Goal: Task Accomplishment & Management: Use online tool/utility

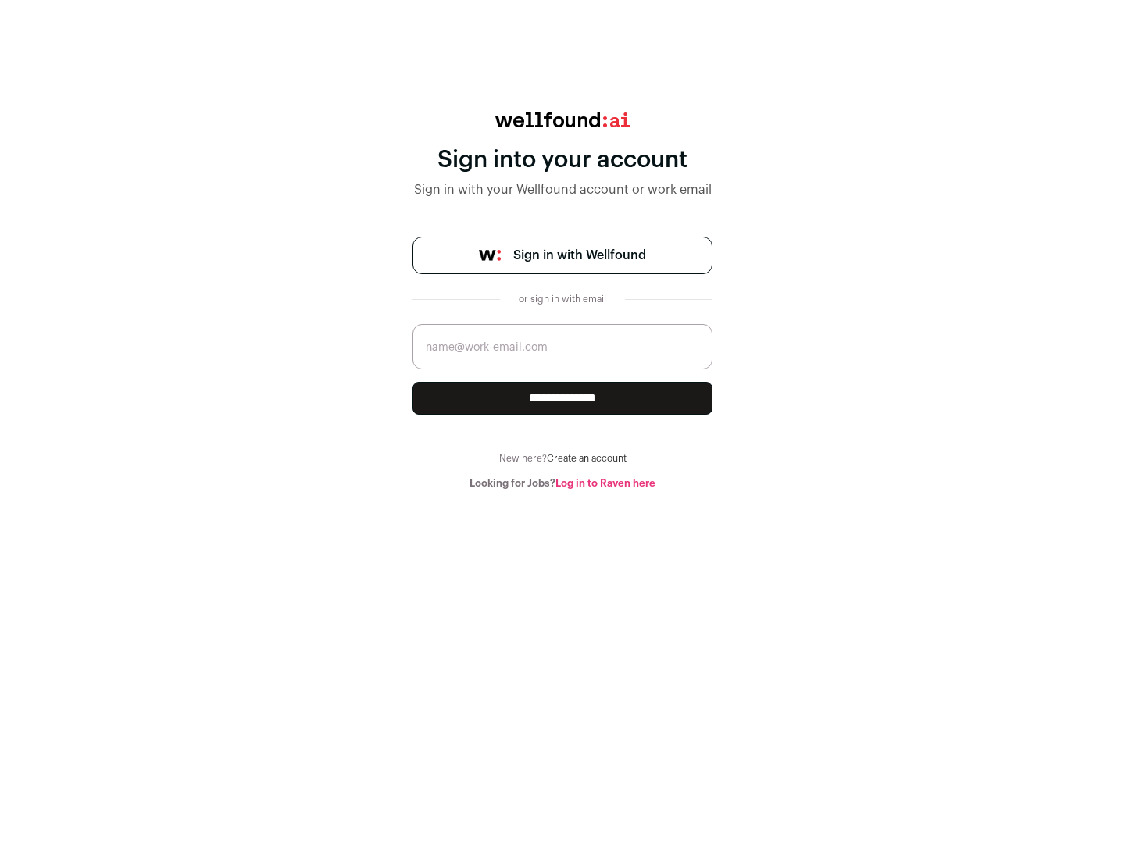
click at [579, 255] on span "Sign in with Wellfound" at bounding box center [579, 255] width 133 height 19
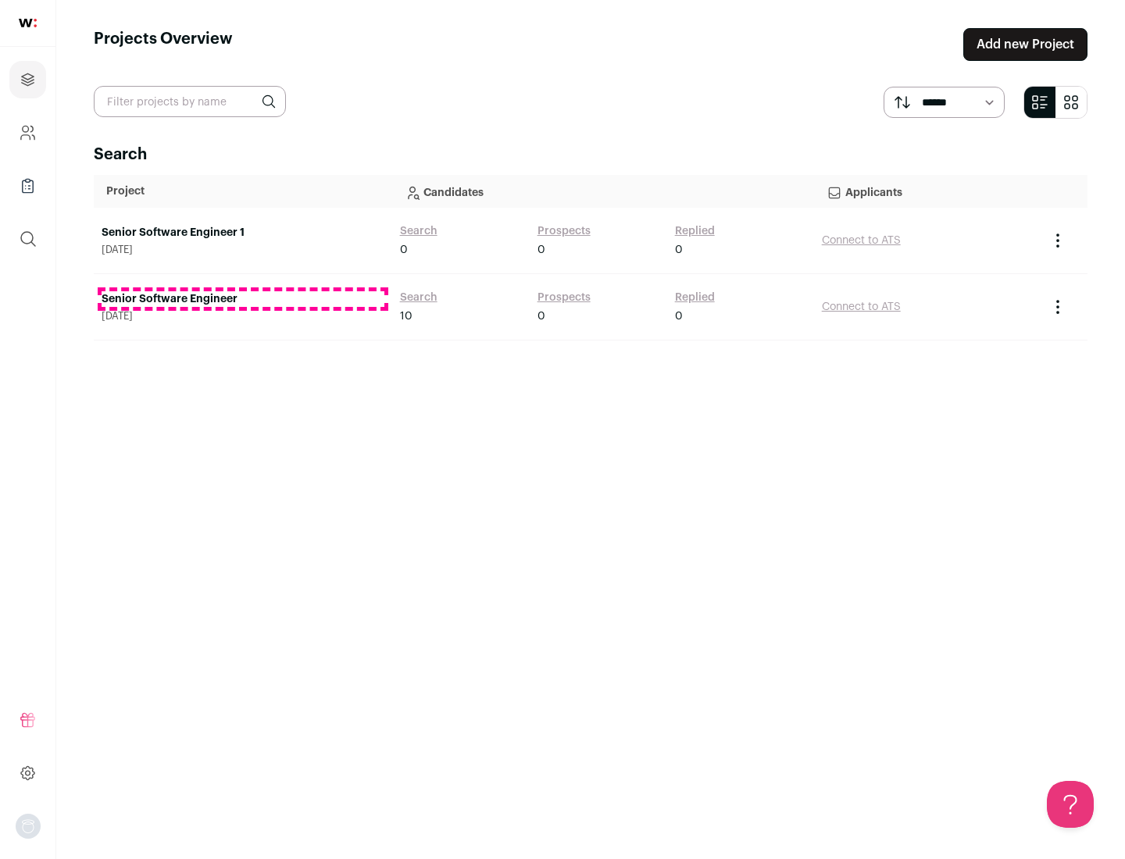
click at [242, 299] on link "Senior Software Engineer" at bounding box center [243, 299] width 283 height 16
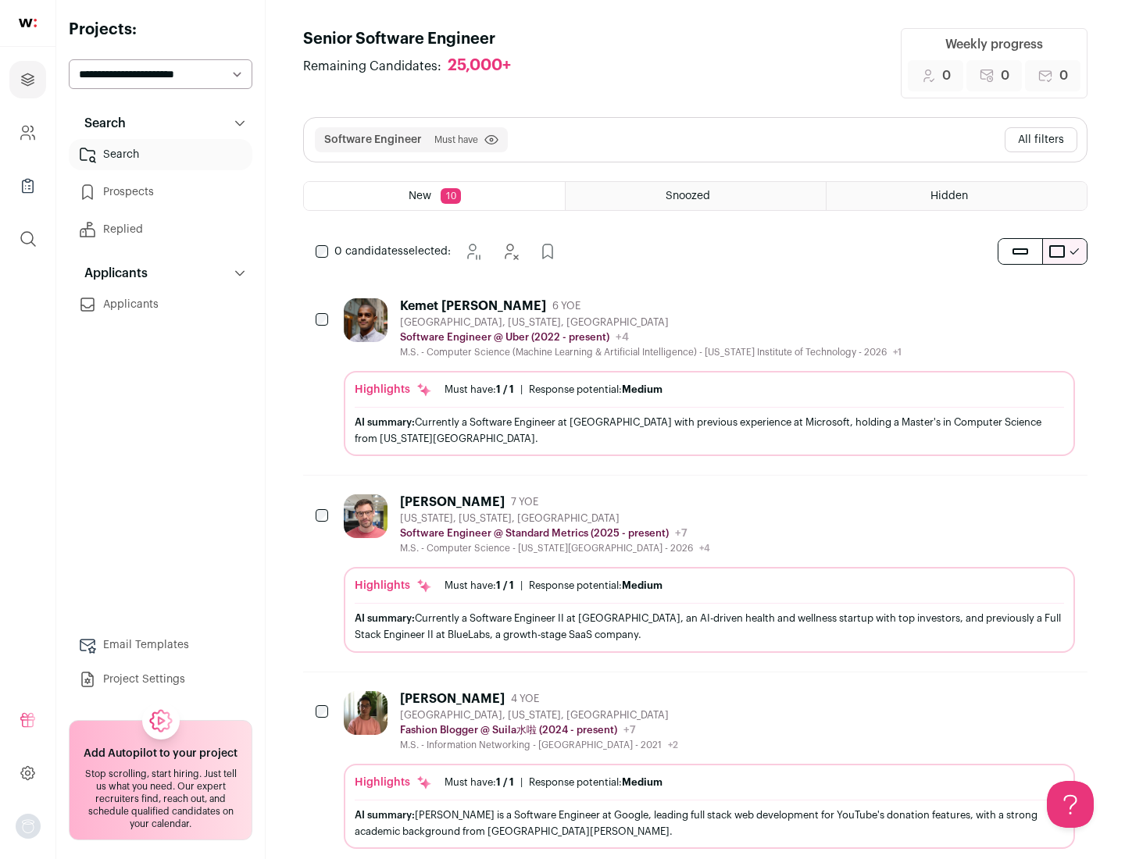
click at [695, 377] on div "Highlights Must have: 1 / 1 How many must haves have been fulfilled? | Response…" at bounding box center [709, 413] width 731 height 85
